Goal: Task Accomplishment & Management: Complete application form

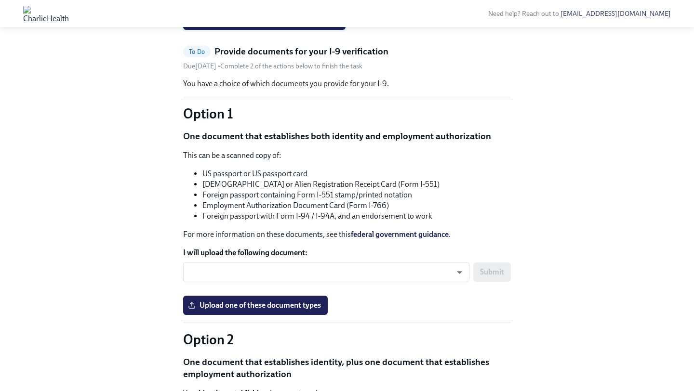
scroll to position [642, 0]
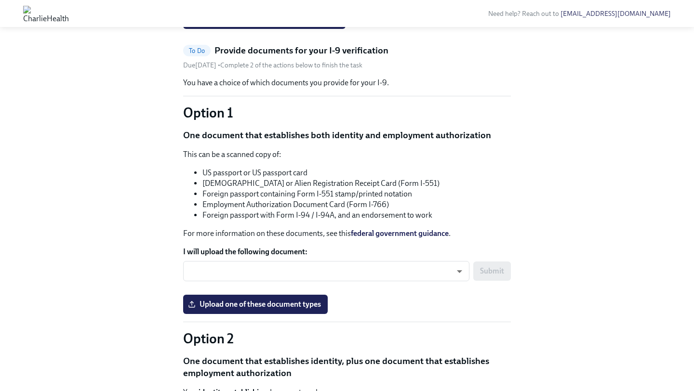
click at [273, 57] on h5 "Provide documents for your I-9 verification" at bounding box center [301, 50] width 174 height 13
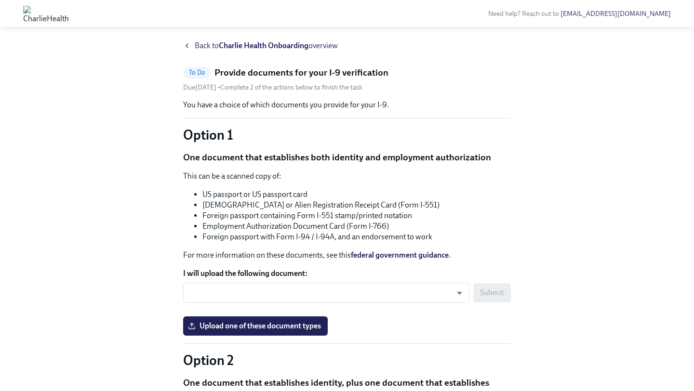
scroll to position [8, 0]
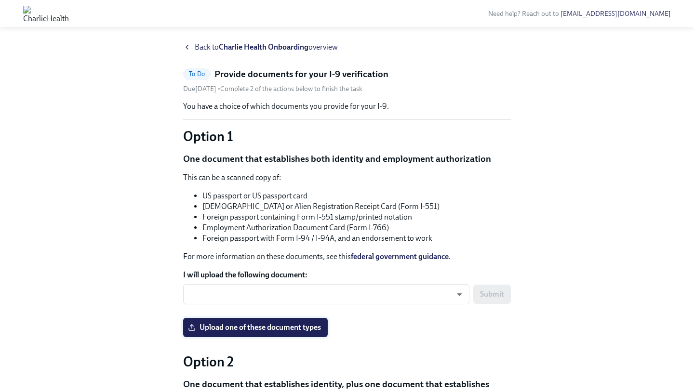
click at [273, 328] on span "Upload one of these document types" at bounding box center [255, 328] width 131 height 10
click at [0, 0] on input "Upload one of these document types" at bounding box center [0, 0] width 0 height 0
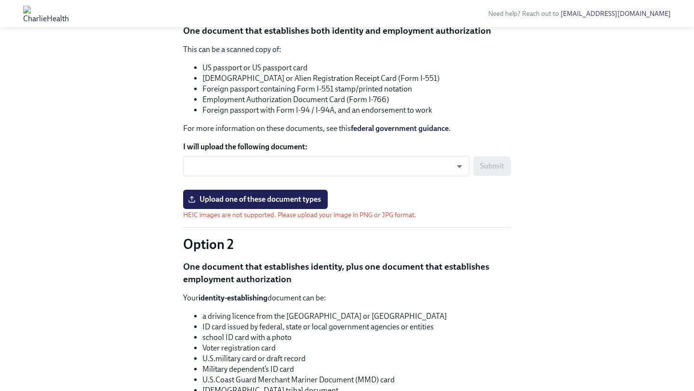
scroll to position [138, 0]
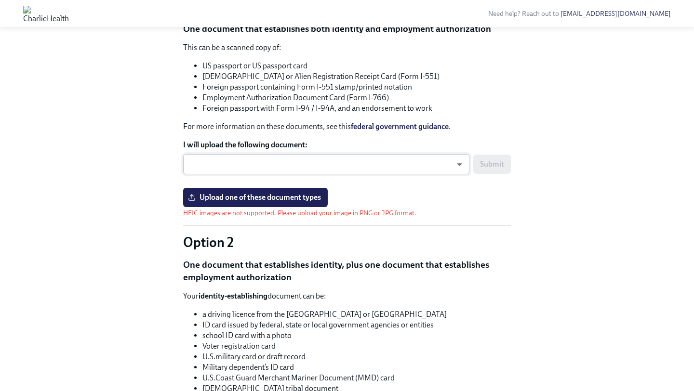
click at [464, 162] on body "Need help? Reach out to [EMAIL_ADDRESS][DOMAIN_NAME] Back to Charlie Health Onb…" at bounding box center [347, 257] width 694 height 791
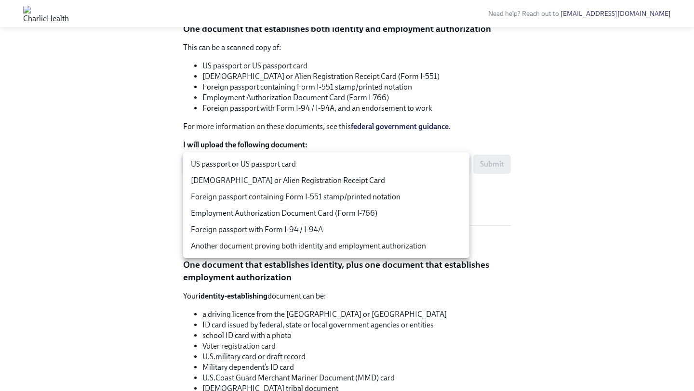
drag, startPoint x: 391, startPoint y: 172, endPoint x: 387, endPoint y: 159, distance: 14.0
click at [387, 159] on ul "US passport or US passport card [DEMOGRAPHIC_DATA] or Alien Registration Receip…" at bounding box center [326, 205] width 286 height 106
click at [387, 159] on li "US passport or US passport card" at bounding box center [326, 164] width 286 height 16
type input "tm035QtdH"
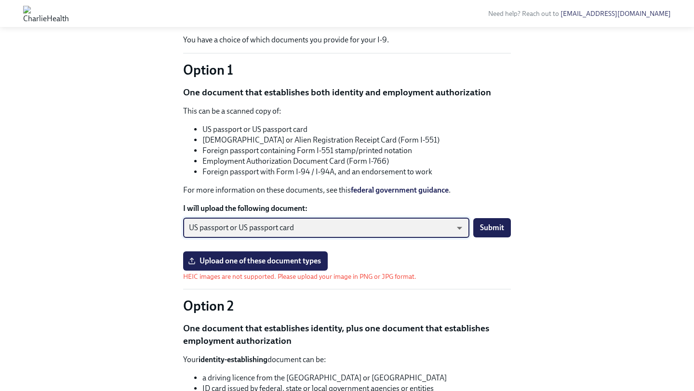
scroll to position [73, 0]
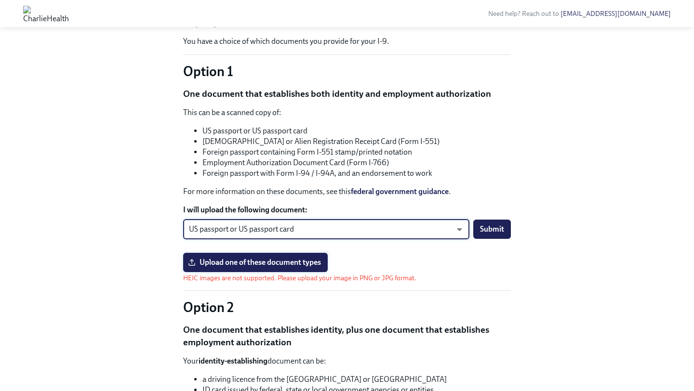
click at [309, 260] on span "Upload one of these document types" at bounding box center [255, 263] width 131 height 10
click at [0, 0] on input "Upload one of these document types" at bounding box center [0, 0] width 0 height 0
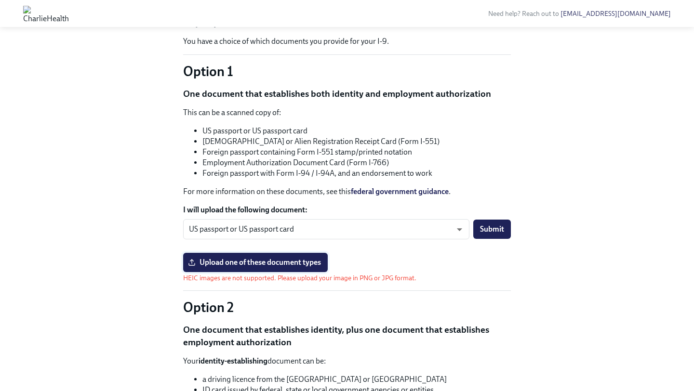
click at [300, 260] on span "Upload one of these document types" at bounding box center [255, 263] width 131 height 10
click at [0, 0] on input "Upload one of these document types" at bounding box center [0, 0] width 0 height 0
click at [284, 261] on span "Upload one of these document types" at bounding box center [255, 263] width 131 height 10
click at [0, 0] on input "Upload one of these document types" at bounding box center [0, 0] width 0 height 0
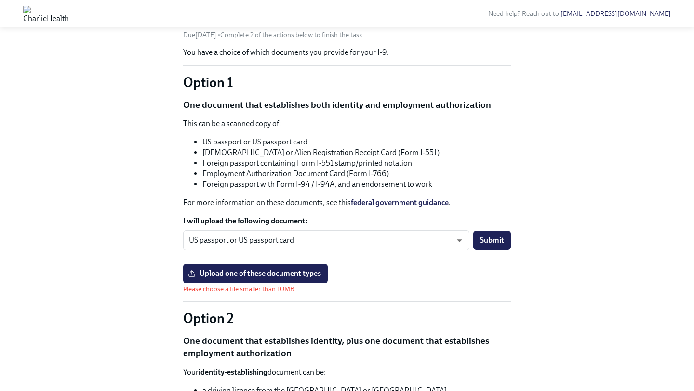
scroll to position [61, 0]
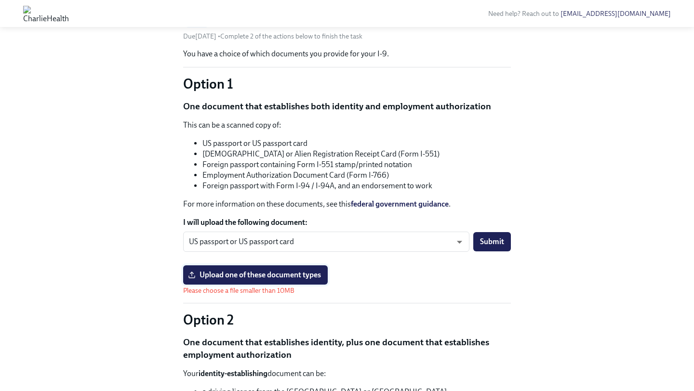
click at [272, 276] on span "Upload one of these document types" at bounding box center [255, 275] width 131 height 10
click at [0, 0] on input "Upload one of these document types" at bounding box center [0, 0] width 0 height 0
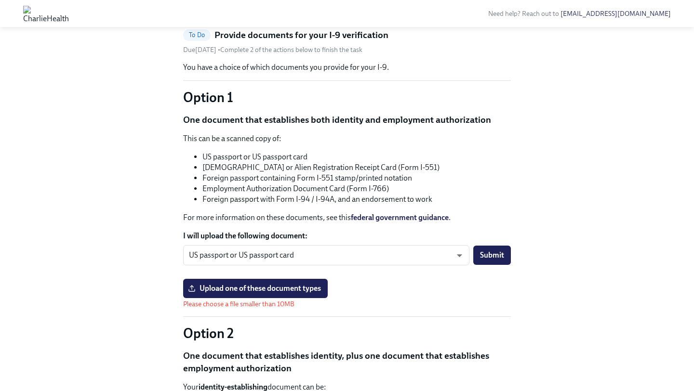
click at [314, 306] on p "Please choose a file smaller than 10MB" at bounding box center [255, 304] width 145 height 9
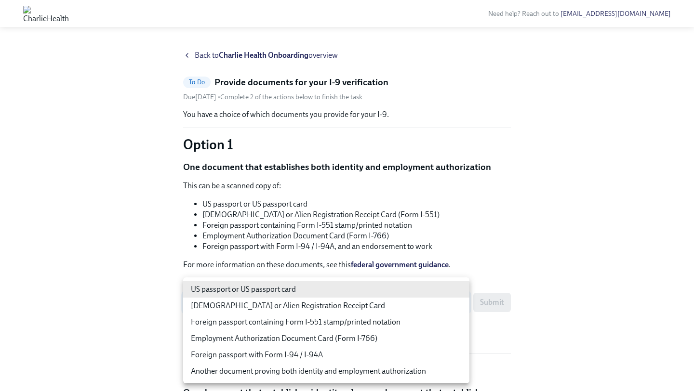
click at [267, 305] on body "Need help? Reach out to hr@charliehealth.com Back to Charlie Health Onboarding …" at bounding box center [347, 390] width 694 height 780
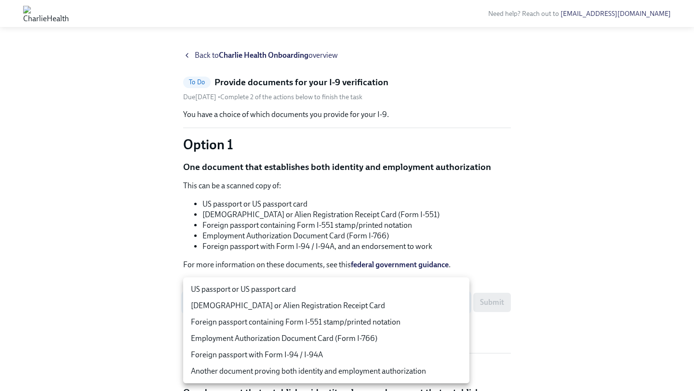
click at [270, 291] on li "US passport or US passport card" at bounding box center [326, 289] width 286 height 16
type input "tm035QtdH"
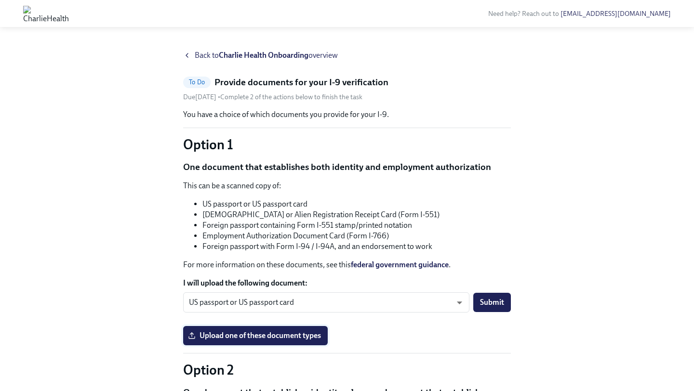
click at [270, 335] on span "Upload one of these document types" at bounding box center [255, 336] width 131 height 10
click at [0, 0] on input "Upload one of these document types" at bounding box center [0, 0] width 0 height 0
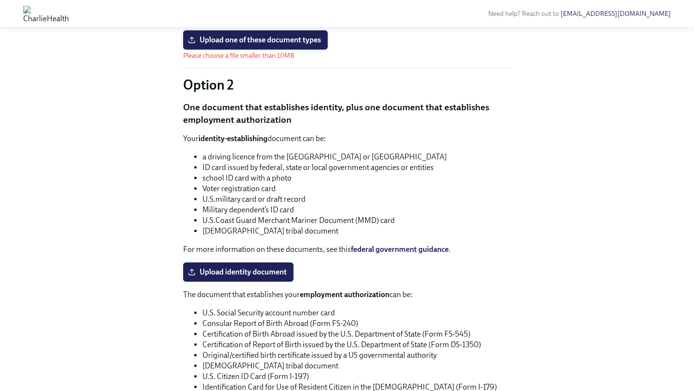
scroll to position [313, 0]
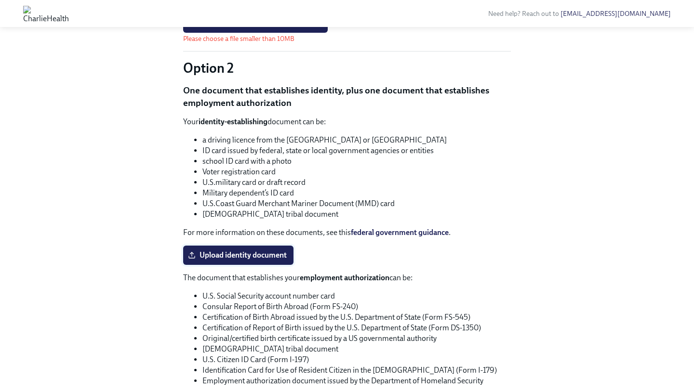
click at [268, 259] on span "Upload identity document" at bounding box center [238, 256] width 97 height 10
click at [0, 0] on input "Upload identity document" at bounding box center [0, 0] width 0 height 0
click at [281, 258] on span "Upload identity document" at bounding box center [238, 256] width 97 height 10
click at [0, 0] on input "Upload identity document" at bounding box center [0, 0] width 0 height 0
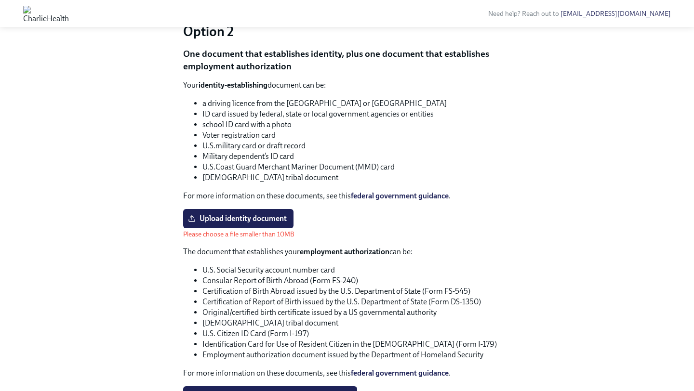
scroll to position [410, 0]
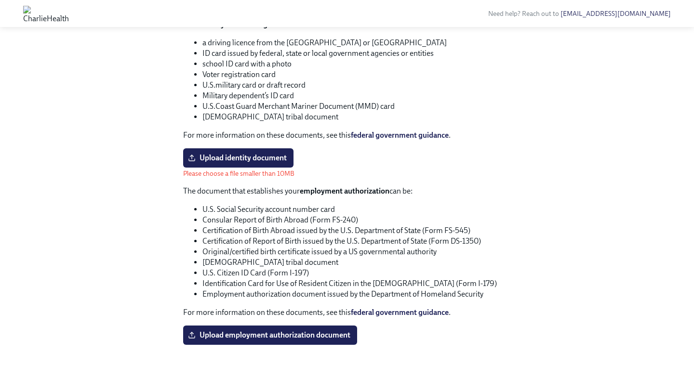
click at [235, 176] on p "Please choose a file smaller than 10MB" at bounding box center [238, 173] width 111 height 9
click at [280, 335] on span "Upload employment authorization document" at bounding box center [270, 336] width 160 height 10
click at [0, 0] on input "Upload employment authorization document" at bounding box center [0, 0] width 0 height 0
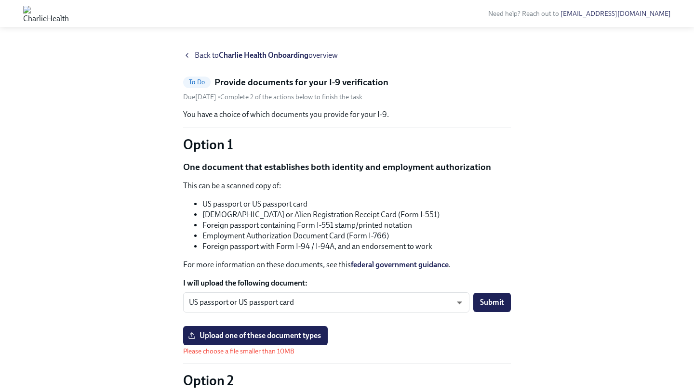
click at [195, 54] on span "Back to Charlie Health Onboarding overview" at bounding box center [266, 55] width 143 height 11
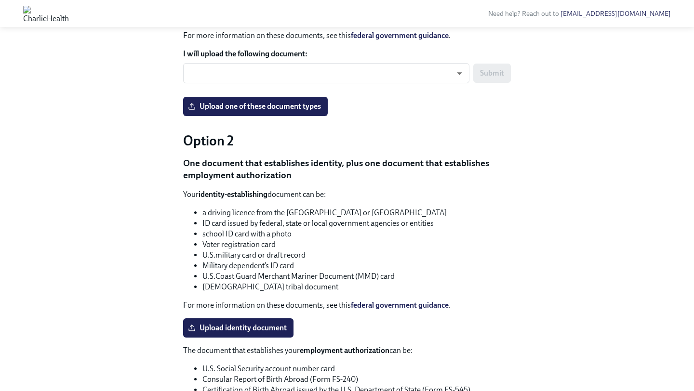
scroll to position [476, 0]
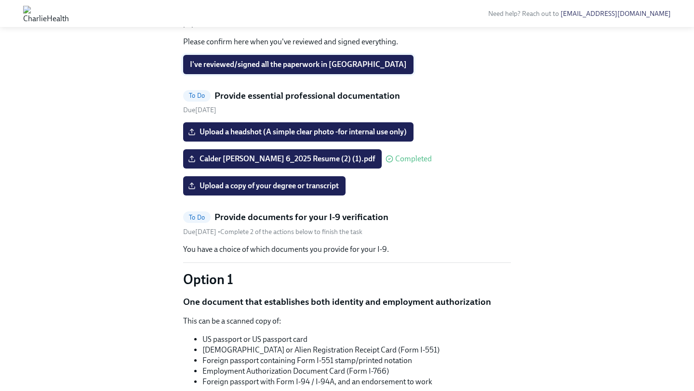
click at [288, 69] on span "I've reviewed/signed all the paperwork in [GEOGRAPHIC_DATA]" at bounding box center [298, 65] width 217 height 10
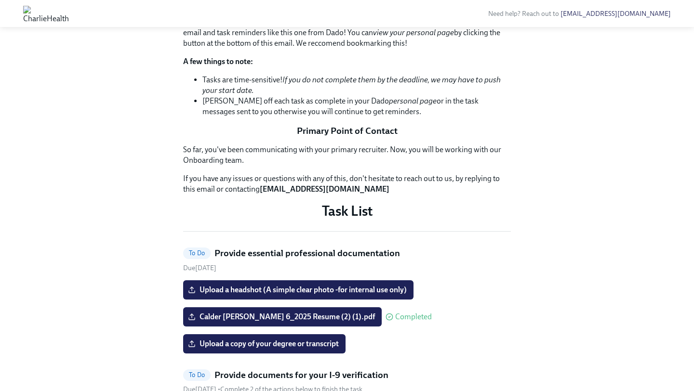
scroll to position [0, 0]
